Goal: Task Accomplishment & Management: Complete application form

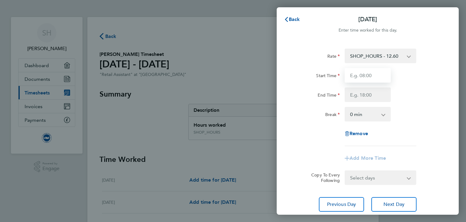
click at [353, 77] on input "Start Time" at bounding box center [368, 75] width 46 height 15
type input "10:00"
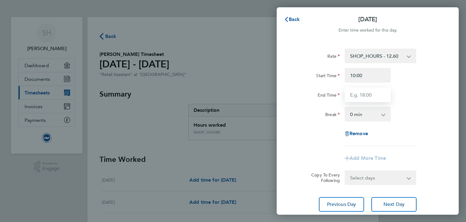
click at [374, 99] on input "End Time" at bounding box center [368, 94] width 46 height 15
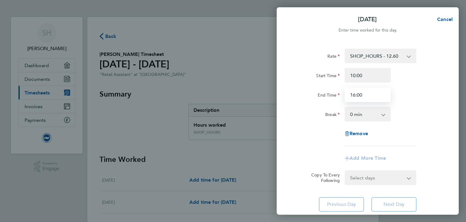
type input "16:00"
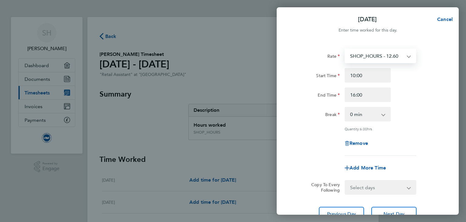
click at [409, 58] on app-icon-cross-button at bounding box center [412, 55] width 7 height 13
click at [408, 88] on div "End Time 16:00" at bounding box center [367, 94] width 153 height 15
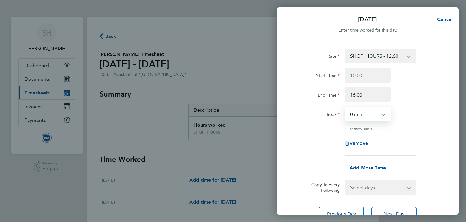
click at [345, 107] on select "0 min 15 min 30 min 45 min 60 min 75 min 90 min" at bounding box center [364, 113] width 38 height 13
select select "30"
click option "30 min" at bounding box center [0, 0] width 0 height 0
click at [398, 141] on div "Remove" at bounding box center [367, 143] width 153 height 15
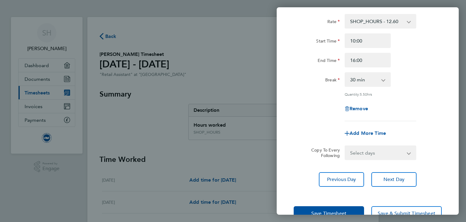
scroll to position [36, 0]
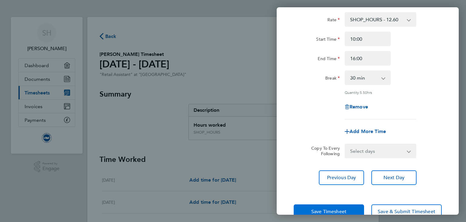
click at [331, 209] on span "Save Timesheet" at bounding box center [328, 212] width 35 height 6
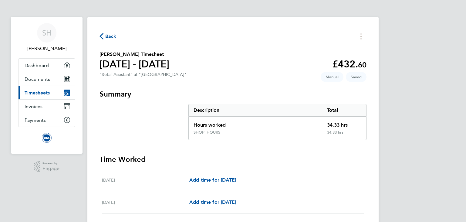
click at [306, 157] on h3 "Time Worked" at bounding box center [233, 160] width 267 height 10
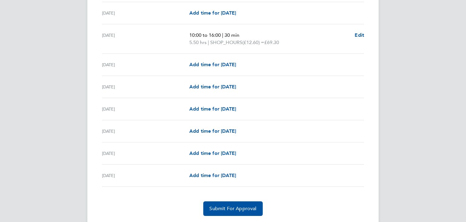
scroll to position [721, 0]
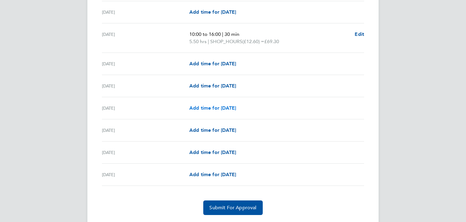
click at [212, 106] on span "Add time for [DATE]" at bounding box center [212, 108] width 47 height 6
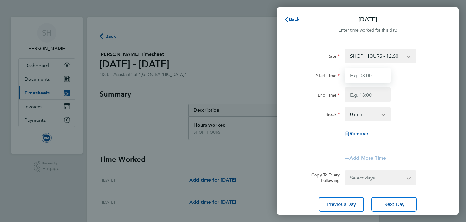
click at [364, 72] on input "Start Time" at bounding box center [368, 75] width 46 height 15
type input "11:00"
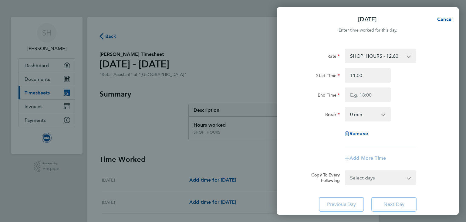
click at [317, 152] on div "Add More Time" at bounding box center [367, 158] width 153 height 15
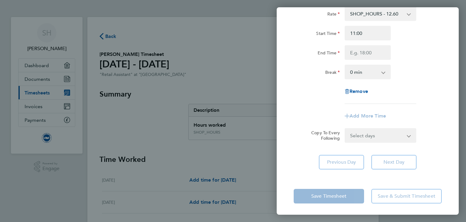
scroll to position [42, 0]
click at [375, 52] on input "End Time" at bounding box center [368, 52] width 46 height 15
type input "15:00"
click at [331, 101] on div "Rate SHOP_HOURS - 12.60 Start Time 11:00 End Time 15:00 Break 0 min 15 min 30 m…" at bounding box center [368, 54] width 148 height 97
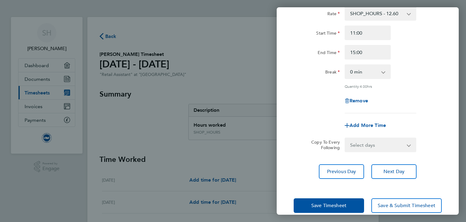
scroll to position [52, 0]
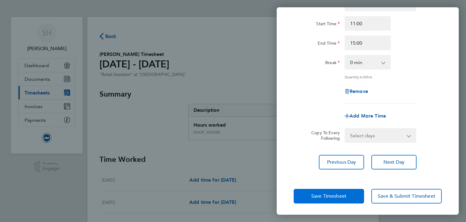
click at [309, 195] on button "Save Timesheet" at bounding box center [329, 196] width 70 height 15
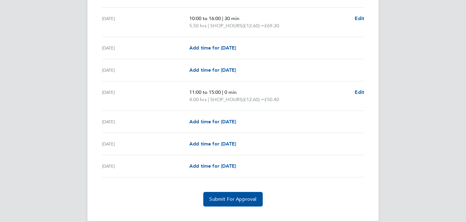
scroll to position [744, 0]
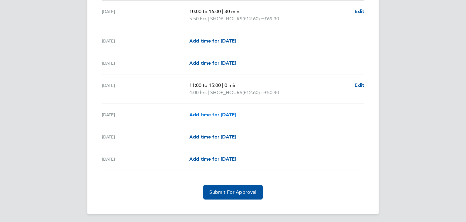
click at [207, 112] on span "Add time for [DATE]" at bounding box center [212, 115] width 47 height 6
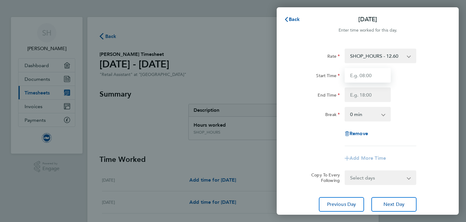
click at [362, 76] on input "Start Time" at bounding box center [368, 75] width 46 height 15
type input "11:00"
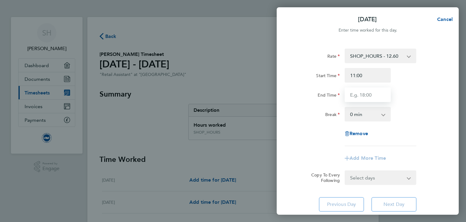
click at [362, 94] on input "End Time" at bounding box center [368, 94] width 46 height 15
type input "15:00"
click at [328, 112] on label "Break" at bounding box center [332, 115] width 15 height 7
click at [345, 112] on select "0 min 15 min 30 min 45 min 60 min 75 min 90 min" at bounding box center [364, 113] width 38 height 13
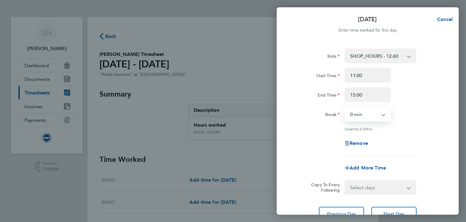
click at [314, 120] on div "Break" at bounding box center [316, 114] width 51 height 15
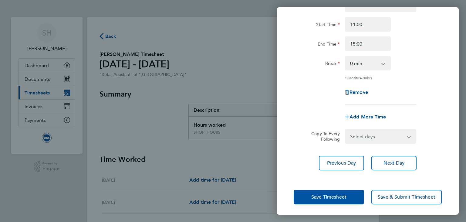
scroll to position [52, 0]
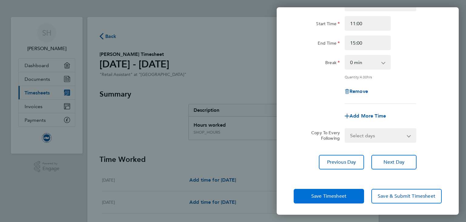
click at [303, 199] on button "Save Timesheet" at bounding box center [329, 196] width 70 height 15
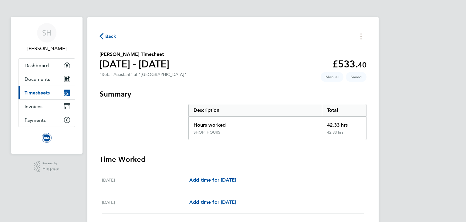
click at [256, 92] on h3 "Summary" at bounding box center [233, 94] width 267 height 10
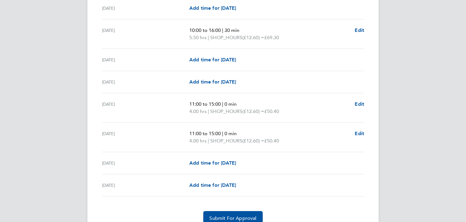
scroll to position [751, 0]
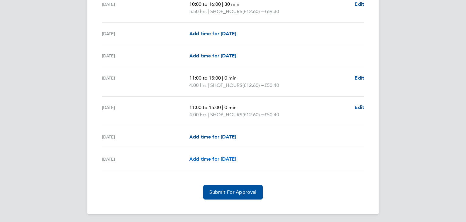
click at [217, 157] on span "Add time for [DATE]" at bounding box center [212, 159] width 47 height 6
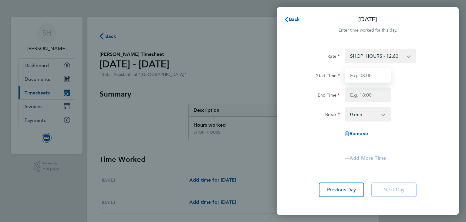
click at [375, 69] on input "Start Time" at bounding box center [368, 75] width 46 height 15
type input "10:30"
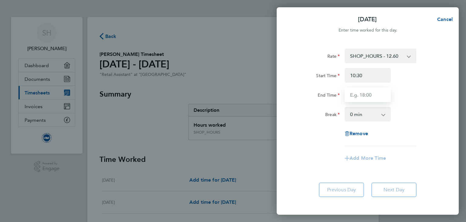
click at [368, 95] on input "End Time" at bounding box center [368, 94] width 46 height 15
type input "17:45"
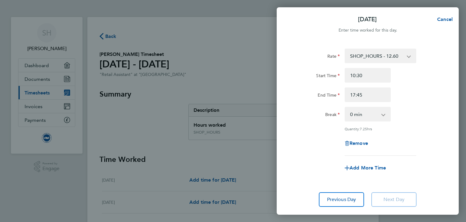
click at [411, 123] on div "Rate SHOP_HOURS - 12.60 Start Time 10:30 End Time 17:45 Break 0 min 15 min 30 m…" at bounding box center [368, 102] width 148 height 107
click at [384, 114] on app-icon-cross-button at bounding box center [386, 113] width 7 height 13
select select "60"
click option "60 min" at bounding box center [0, 0] width 0 height 0
click at [307, 173] on div "Add More Time" at bounding box center [367, 168] width 153 height 15
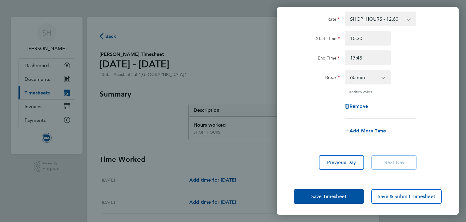
scroll to position [37, 0]
click at [318, 195] on span "Save Timesheet" at bounding box center [328, 196] width 35 height 6
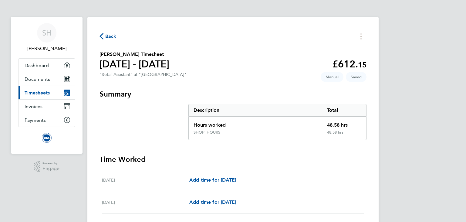
click at [340, 93] on h3 "Summary" at bounding box center [233, 94] width 267 height 10
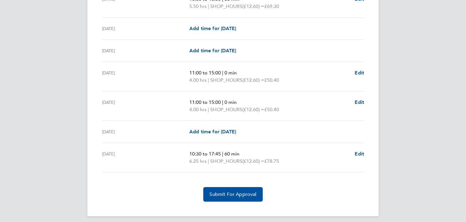
scroll to position [759, 0]
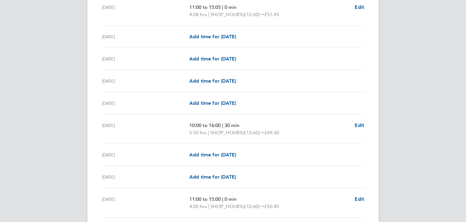
scroll to position [614, 0]
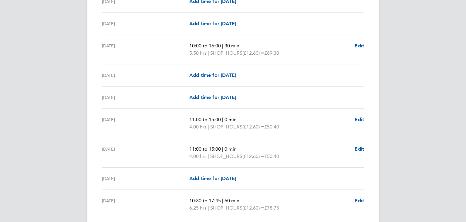
scroll to position [759, 0]
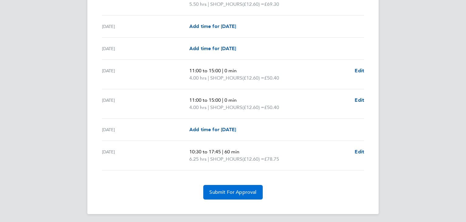
click at [248, 189] on span "Submit For Approval" at bounding box center [232, 192] width 47 height 6
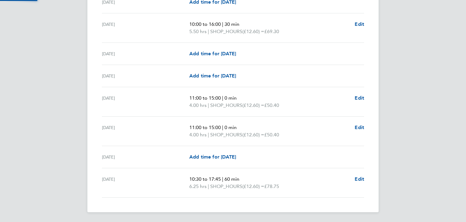
scroll to position [729, 0]
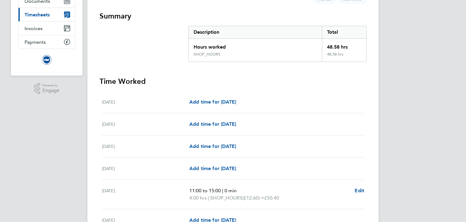
scroll to position [0, 0]
